Goal: Transaction & Acquisition: Purchase product/service

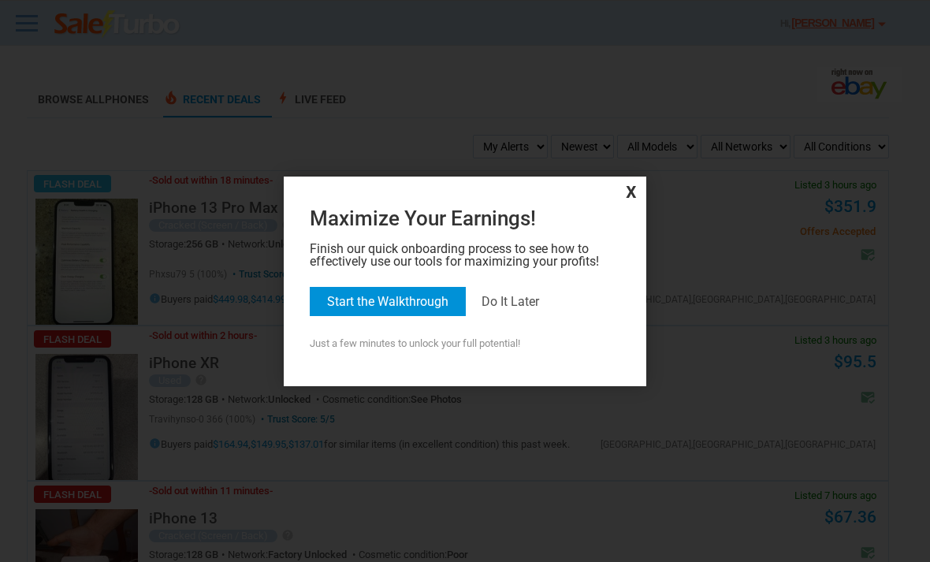
click at [789, 367] on div at bounding box center [465, 281] width 930 height 562
click at [644, 179] on div "x Maximize Your Earnings! Finish our quick onboarding process to see how to eff…" at bounding box center [465, 281] width 362 height 210
click at [623, 184] on span "x" at bounding box center [465, 190] width 354 height 21
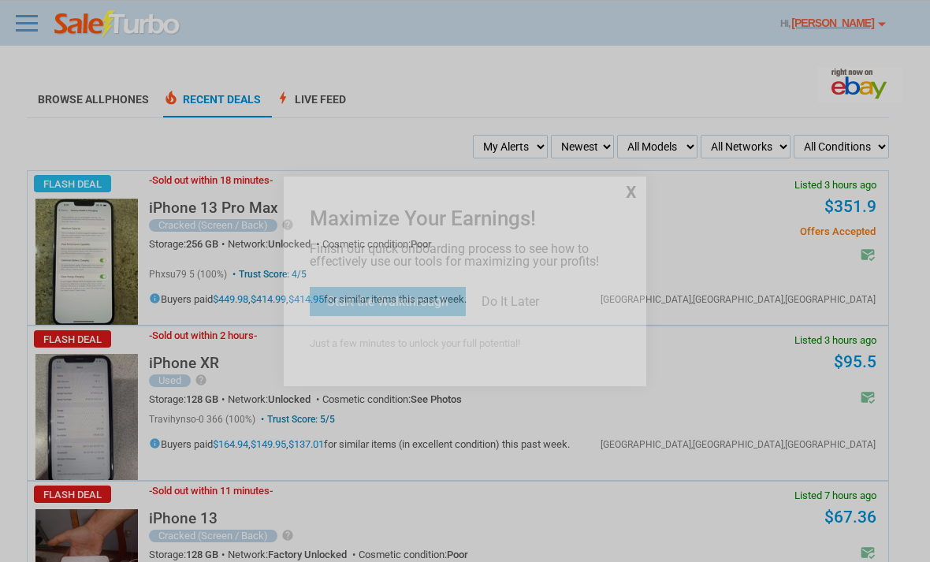
click at [617, 196] on span "x" at bounding box center [465, 190] width 354 height 21
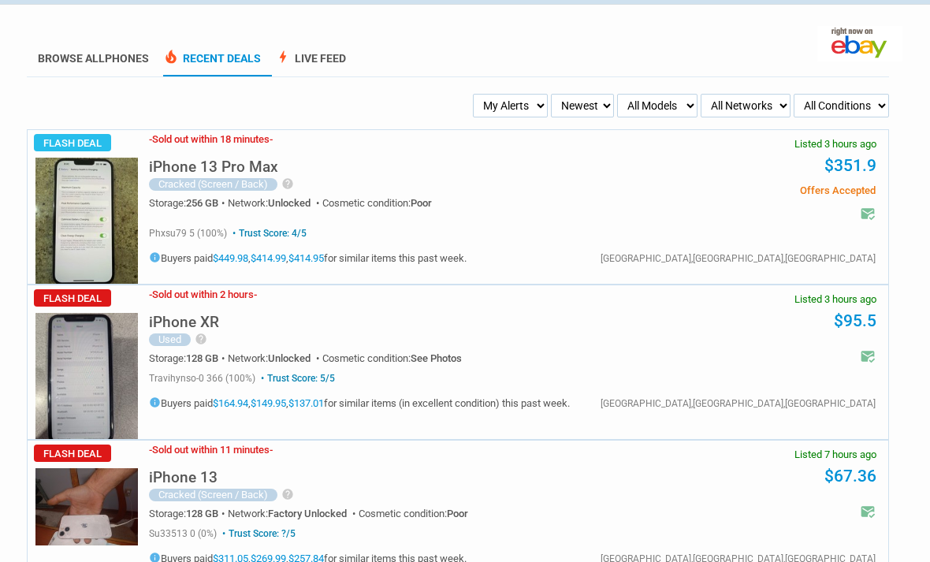
scroll to position [29, 0]
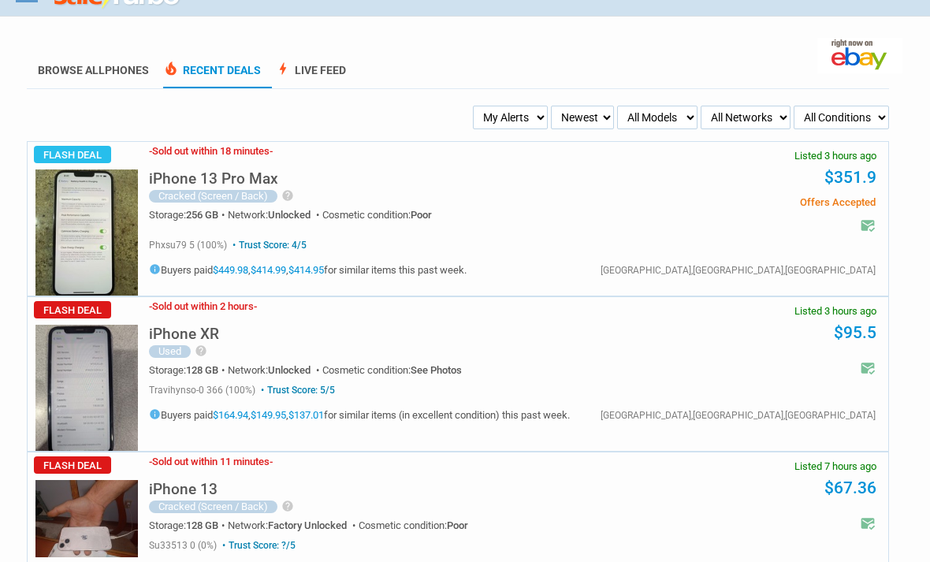
click at [86, 59] on li "Browse All Phones" at bounding box center [93, 71] width 133 height 35
click at [517, 121] on select "My Alerts Alerts Received All Deals BIN Only w/ Offers Only" at bounding box center [511, 118] width 76 height 24
click at [534, 113] on select "My Alerts Alerts Received All Deals BIN Only w/ Offers Only" at bounding box center [511, 118] width 76 height 24
click at [63, 76] on link "Browse All Phones" at bounding box center [93, 76] width 111 height 24
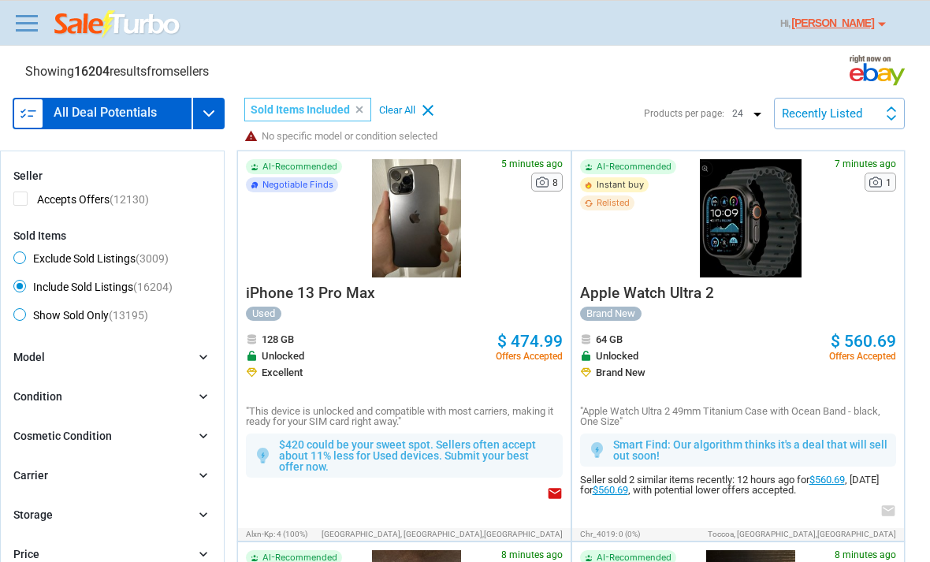
click at [40, 252] on span "Exclude Sold Listings (3009)" at bounding box center [90, 260] width 155 height 19
click at [24, 252] on input "Exclude Sold Listings (3009)" at bounding box center [18, 256] width 10 height 10
radio input "true"
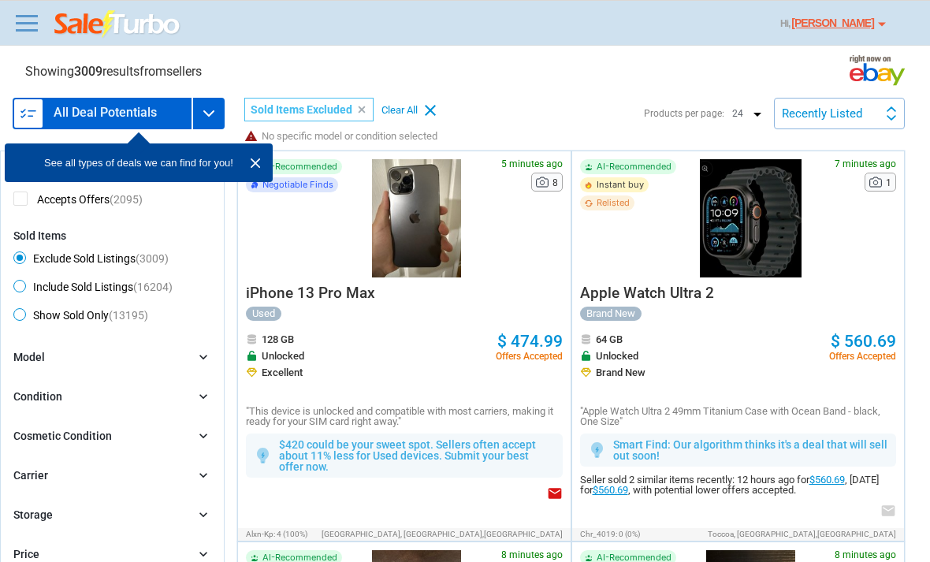
click at [263, 159] on img at bounding box center [255, 163] width 19 height 19
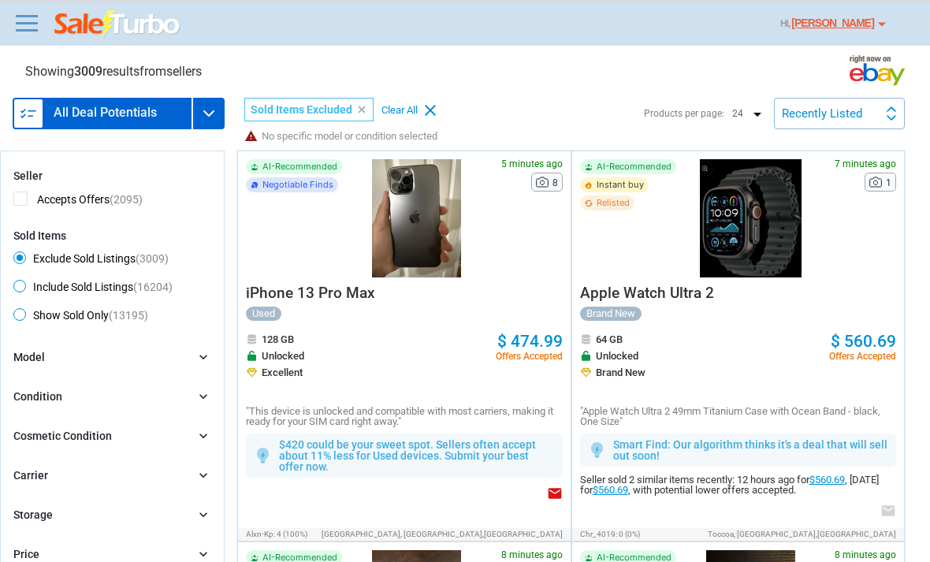
click at [98, 113] on h3 "All Deal Potentials" at bounding box center [105, 112] width 103 height 13
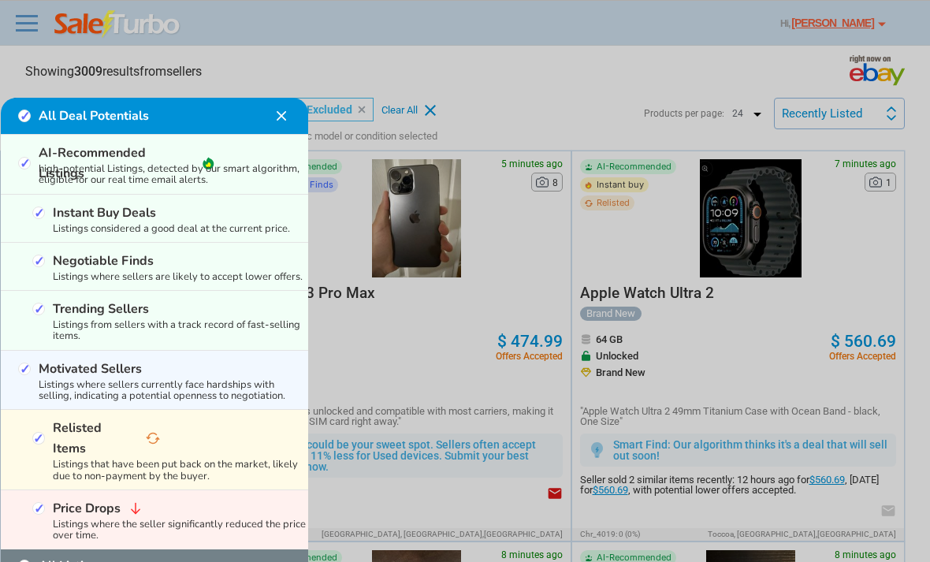
click at [33, 10] on div at bounding box center [465, 281] width 930 height 562
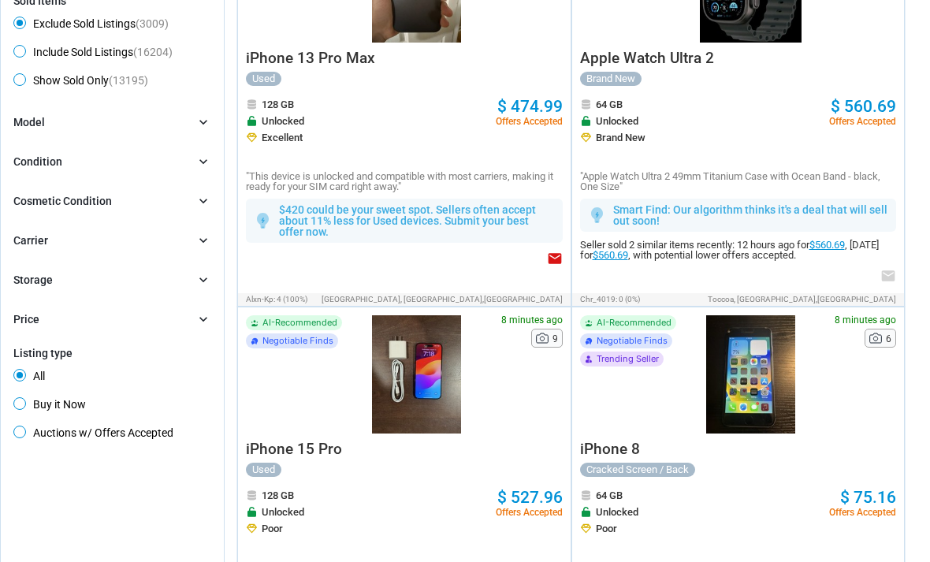
scroll to position [239, 0]
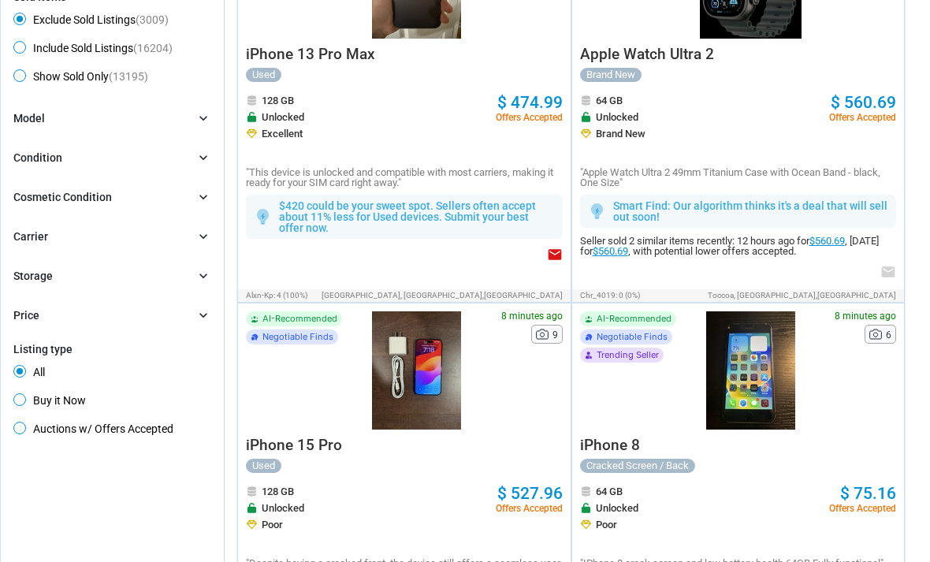
click at [30, 403] on span "Buy it Now" at bounding box center [49, 402] width 72 height 19
click at [24, 403] on input "Buy it Now" at bounding box center [18, 398] width 10 height 10
radio input "true"
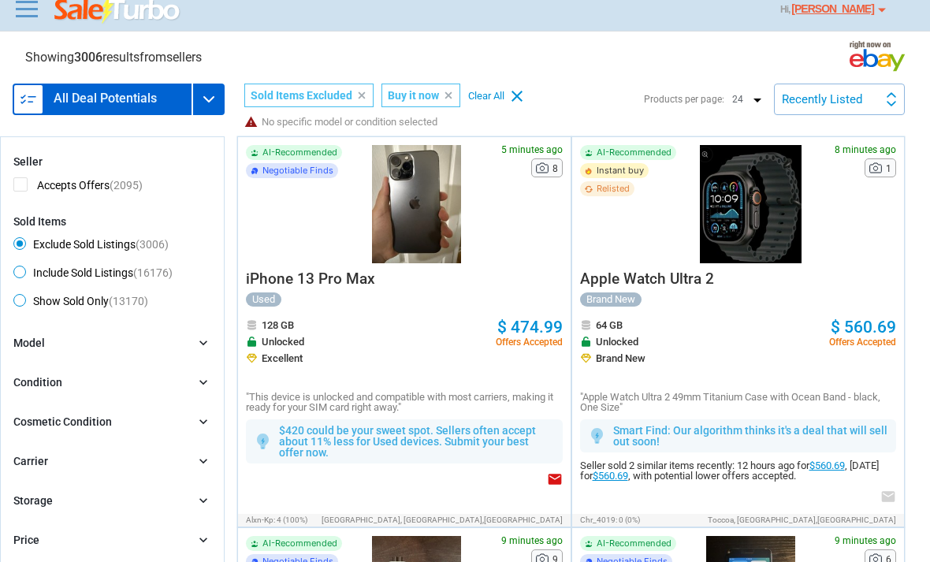
scroll to position [11, 0]
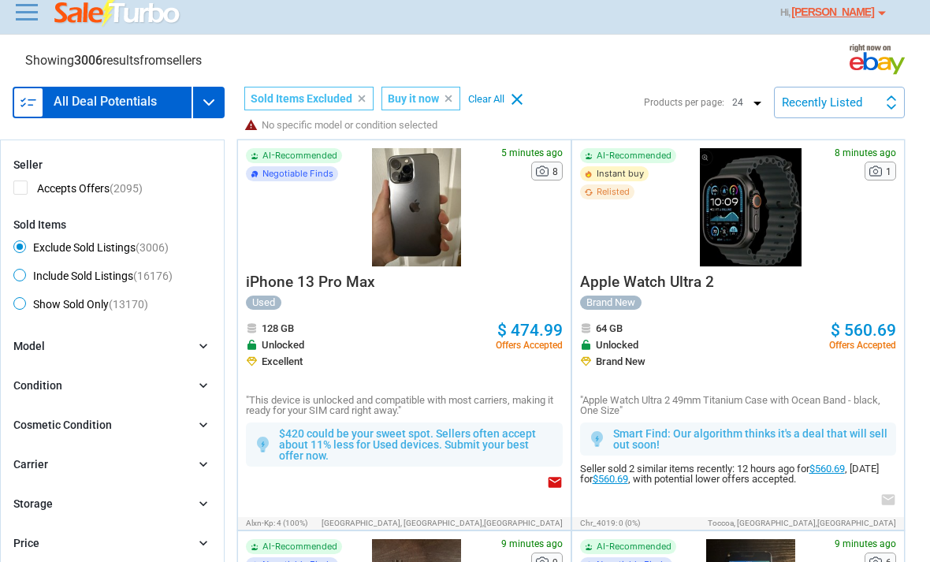
click at [878, 117] on div "Recently Listed Recently Listed Price (L) Price Drop Time" at bounding box center [839, 103] width 131 height 32
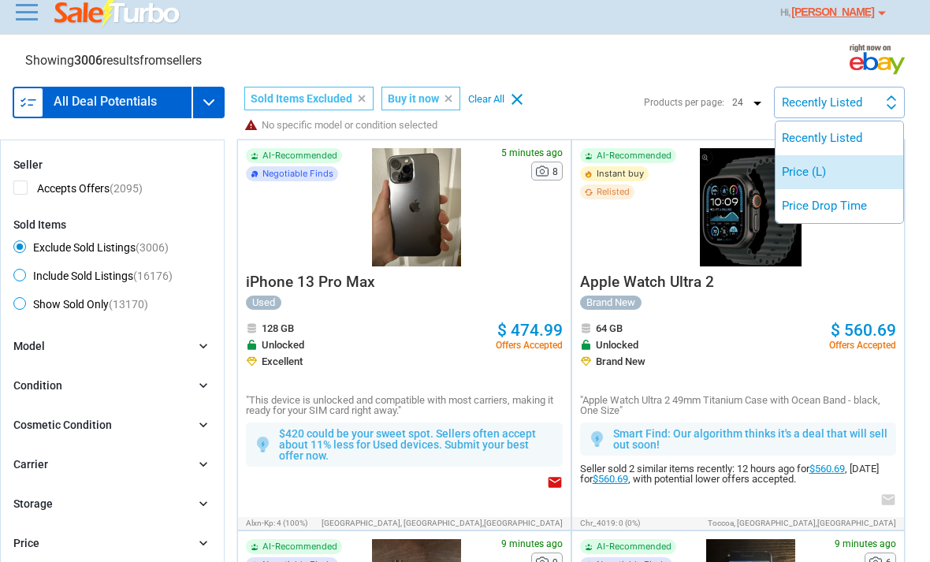
click at [862, 173] on li "Price (L)" at bounding box center [839, 172] width 128 height 34
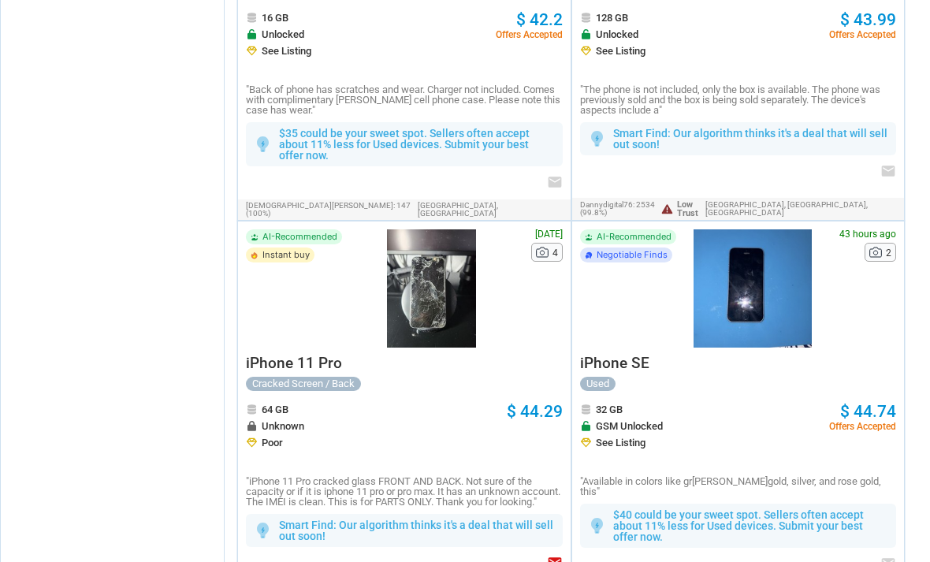
scroll to position [4309, 0]
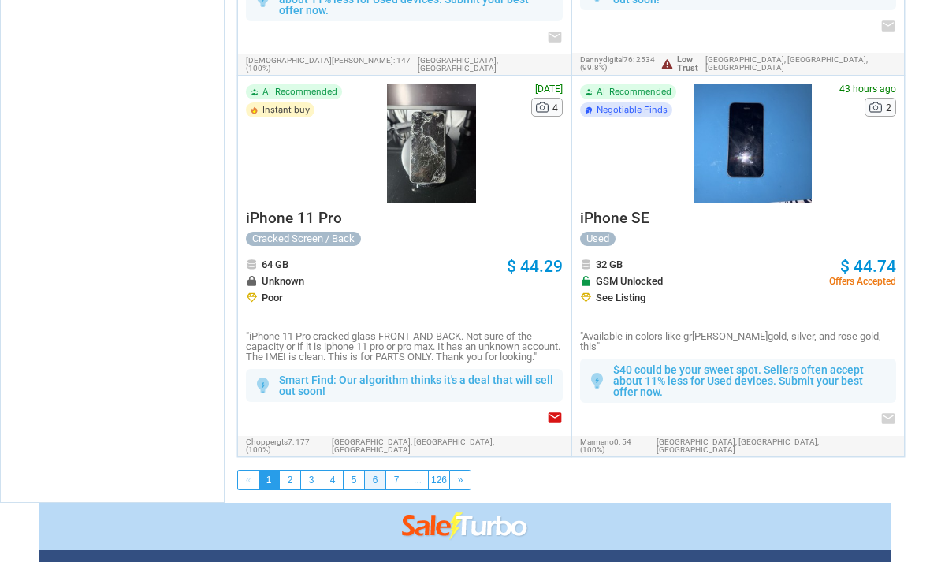
click at [377, 470] on link "6" at bounding box center [375, 479] width 20 height 19
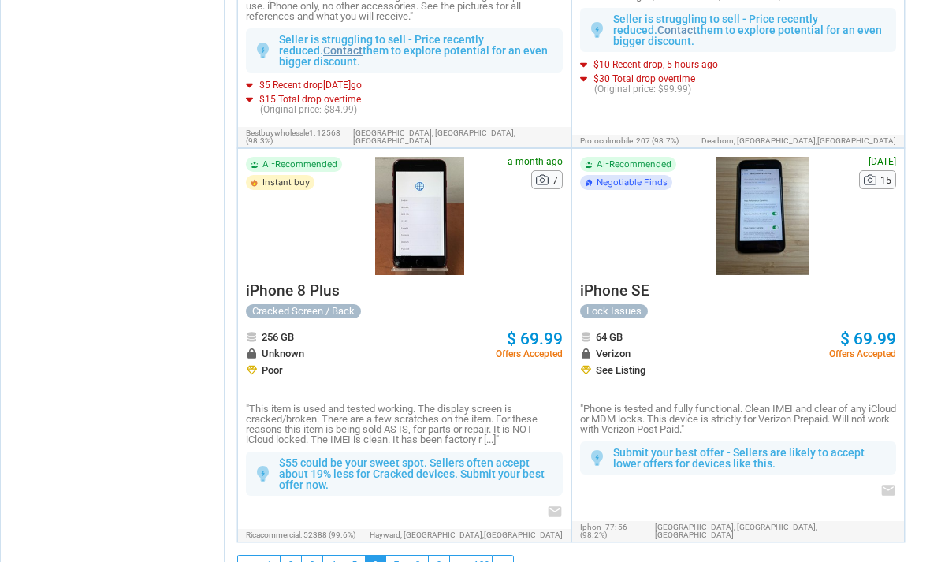
scroll to position [4436, 0]
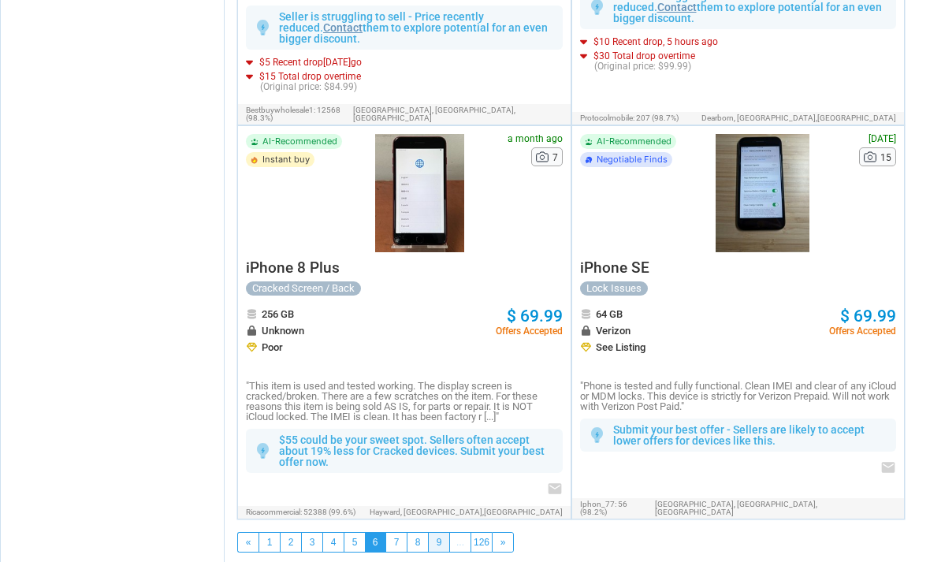
click at [437, 533] on link "9" at bounding box center [439, 542] width 20 height 19
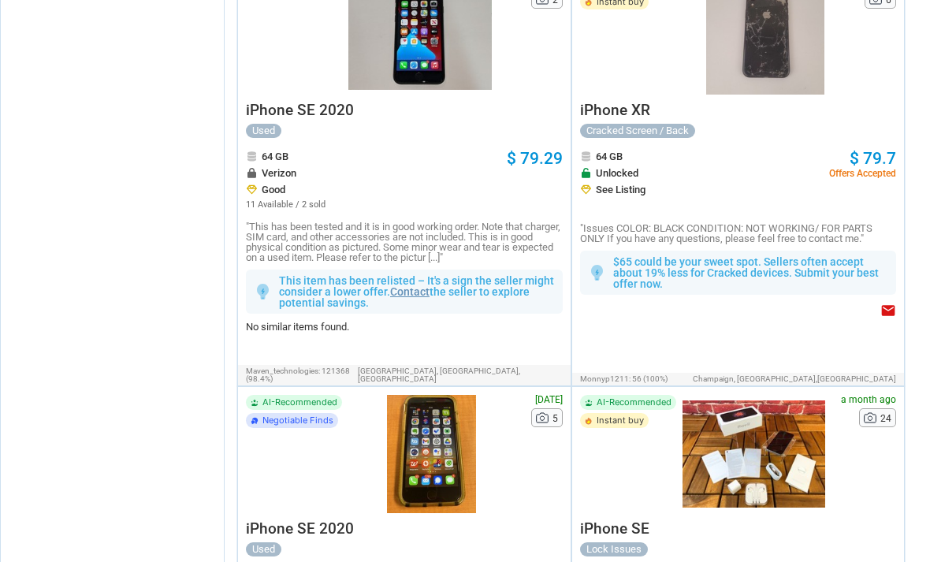
scroll to position [4373, 0]
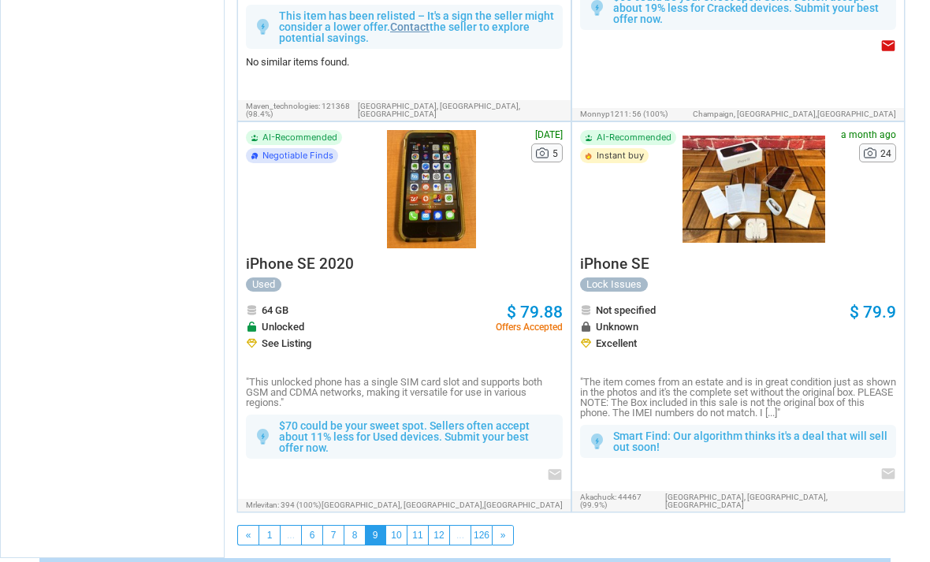
click at [462, 525] on link "..." at bounding box center [460, 534] width 20 height 19
click at [461, 525] on link "..." at bounding box center [460, 534] width 20 height 19
click at [459, 525] on link "..." at bounding box center [460, 534] width 20 height 19
click at [462, 525] on link "..." at bounding box center [460, 534] width 20 height 19
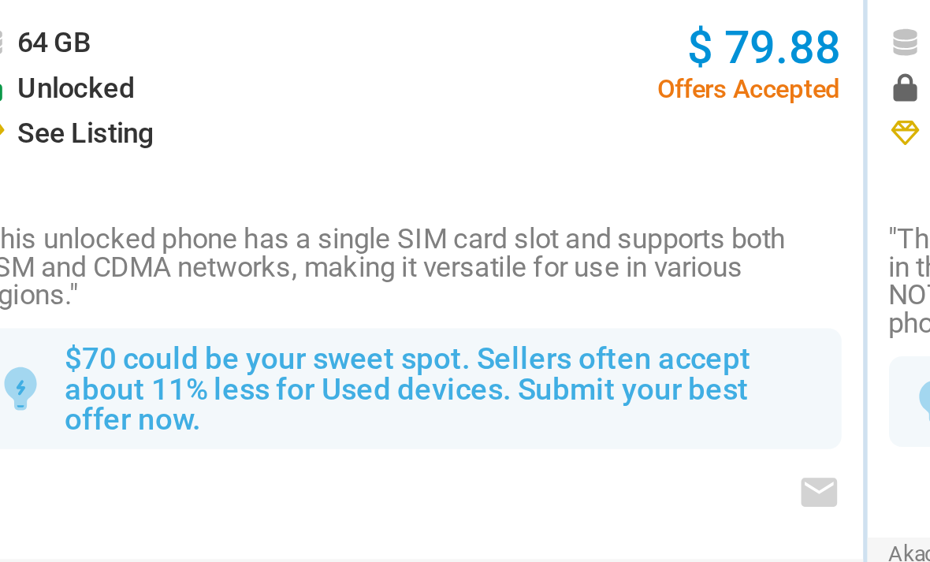
click at [225, 512] on div "« 1 ... 6 7 8 9 10 11 12 ... 126 »" at bounding box center [577, 535] width 705 height 46
click at [225, 525] on div "« 1 ... 6 7 8 9 10 11 12 ... 126 »" at bounding box center [577, 541] width 705 height 33
click at [429, 525] on link "12" at bounding box center [439, 534] width 20 height 19
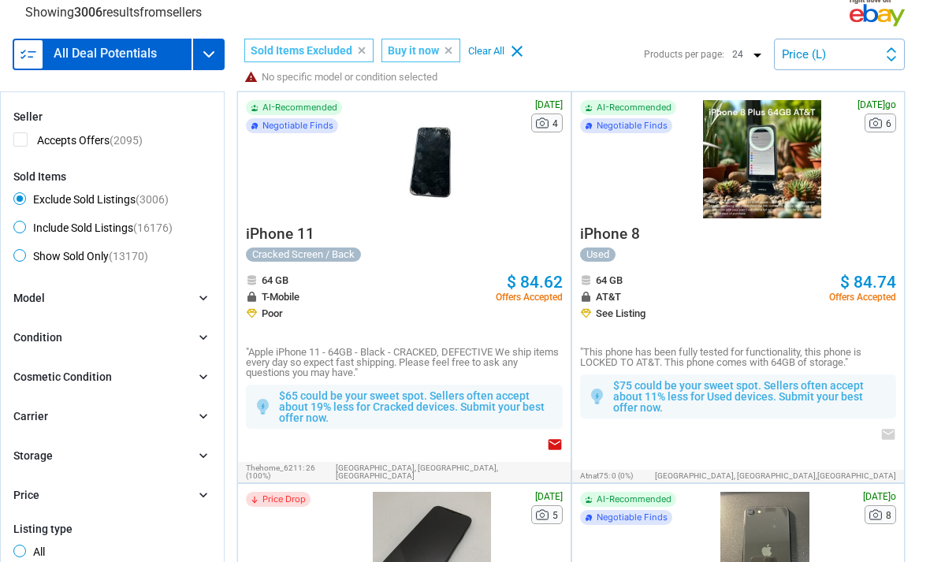
scroll to position [70, 0]
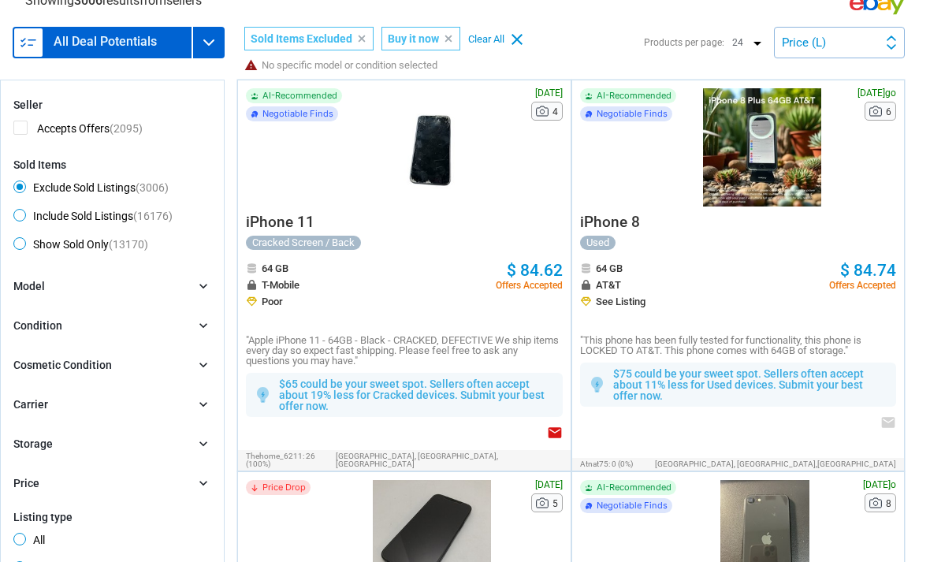
click at [28, 493] on div "Price" at bounding box center [26, 484] width 26 height 17
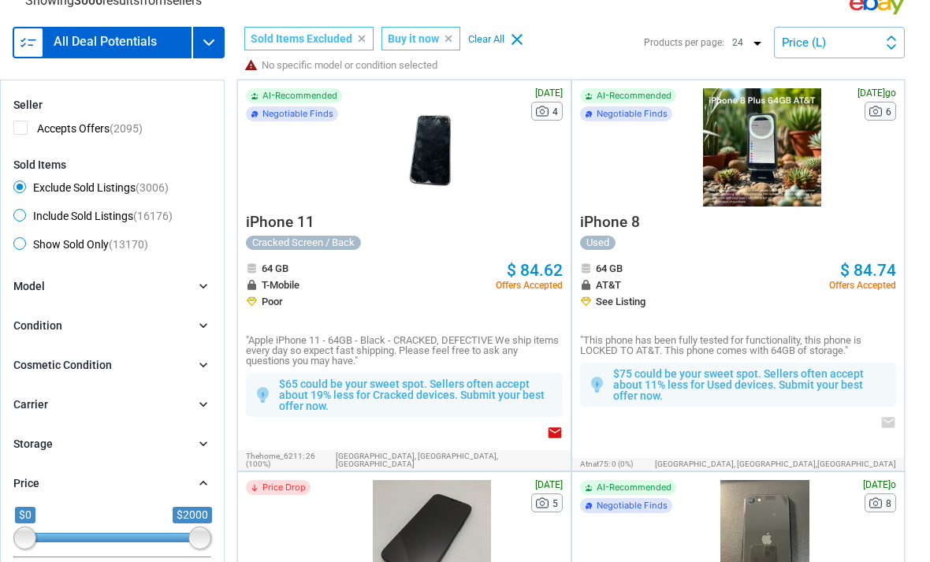
type input "2000"
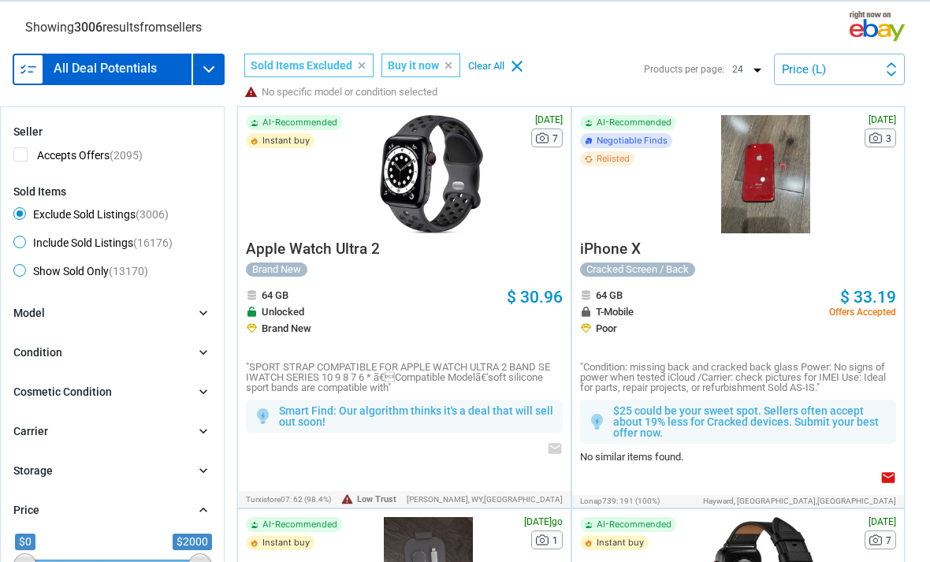
scroll to position [43, 0]
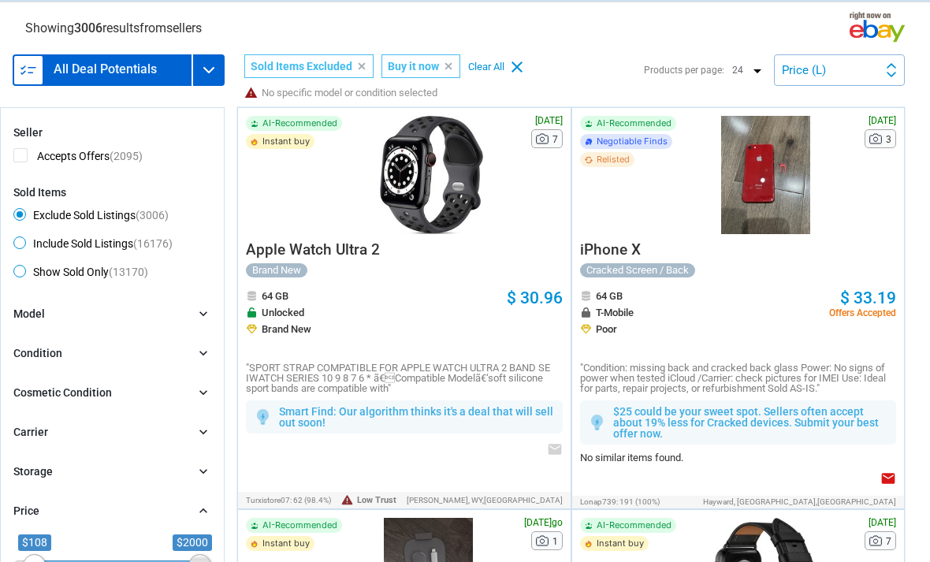
type input "108"
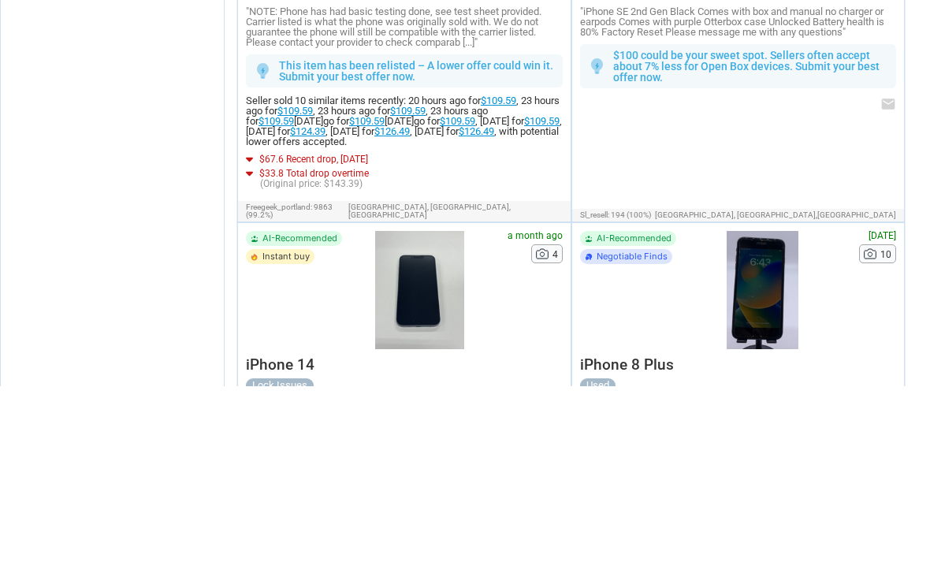
scroll to position [3787, 0]
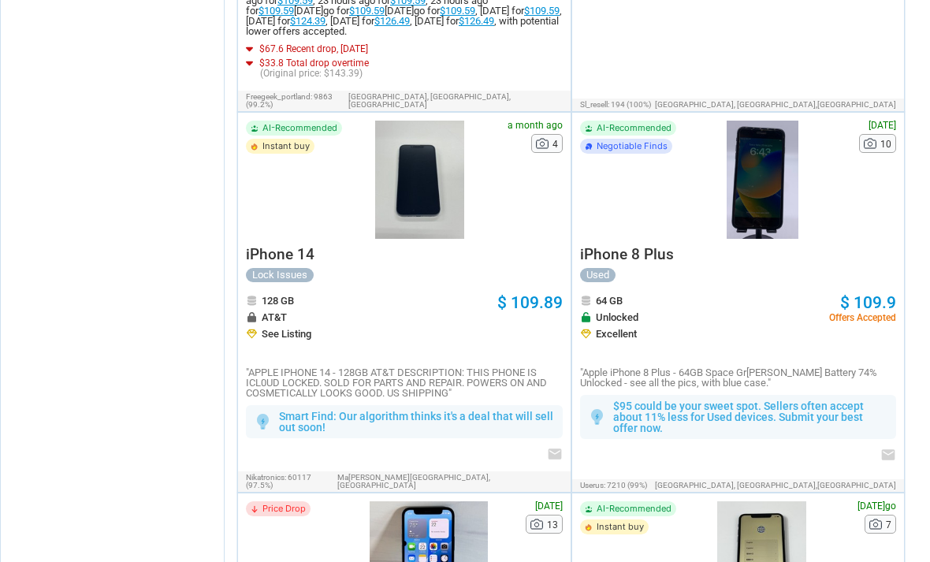
click at [258, 245] on span "iPhone 14" at bounding box center [280, 254] width 69 height 18
